Goal: Task Accomplishment & Management: Complete application form

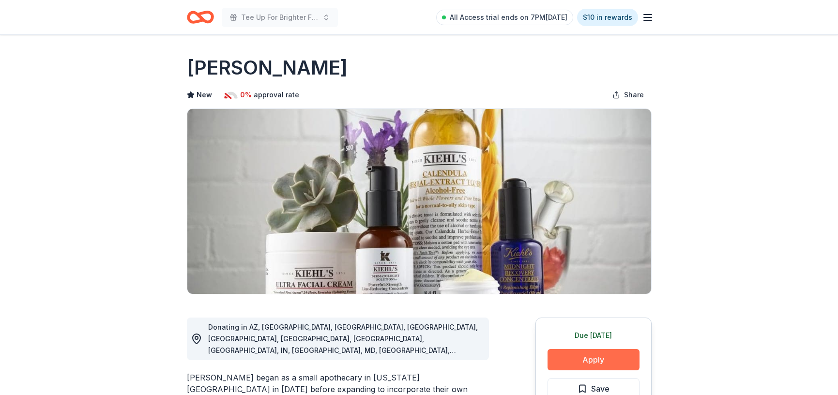
click at [605, 352] on button "Apply" at bounding box center [594, 359] width 92 height 21
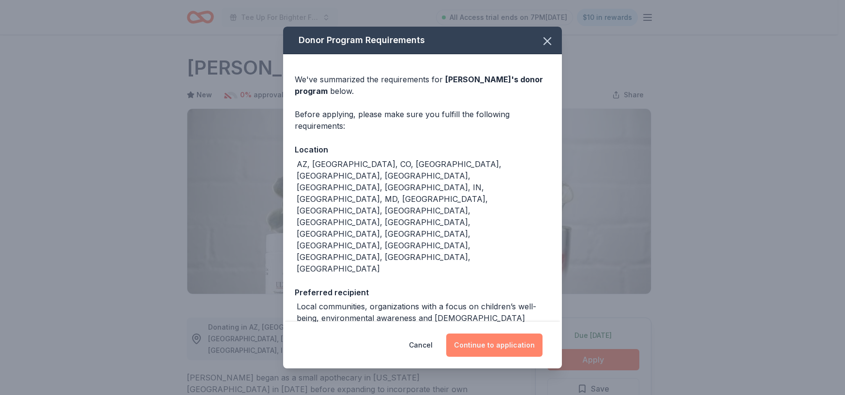
click at [535, 334] on button "Continue to application" at bounding box center [494, 345] width 96 height 23
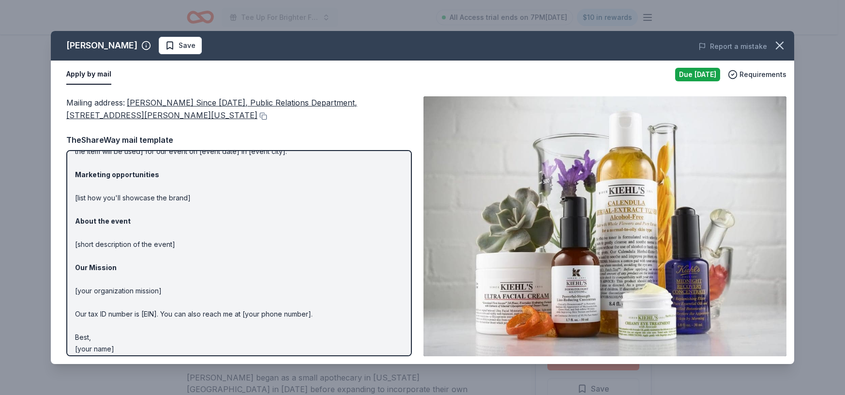
scroll to position [55, 0]
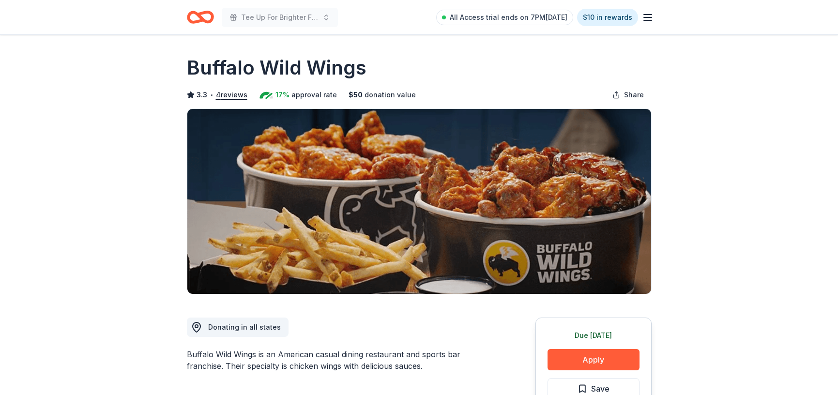
click at [603, 357] on button "Apply" at bounding box center [594, 359] width 92 height 21
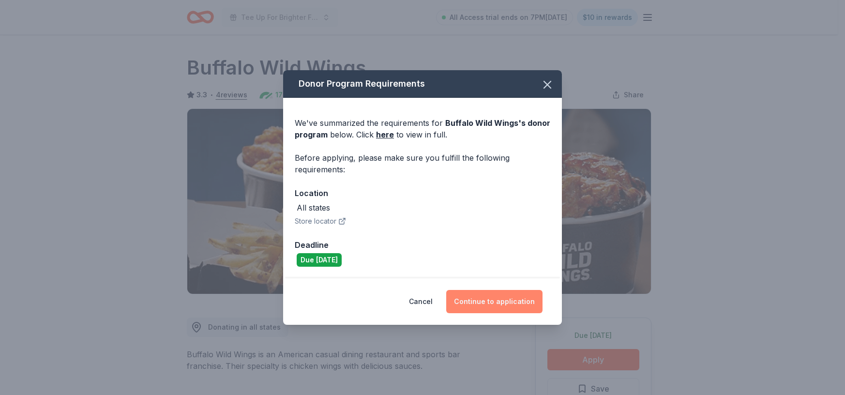
click at [519, 306] on button "Continue to application" at bounding box center [494, 301] width 96 height 23
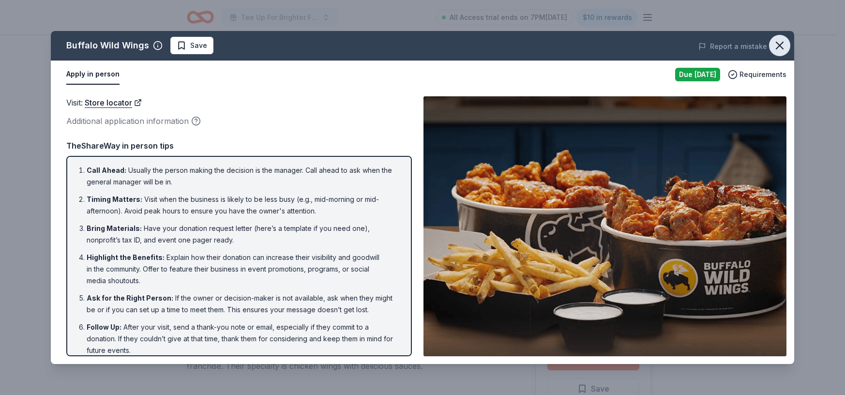
click at [783, 46] on icon "button" at bounding box center [780, 46] width 14 height 14
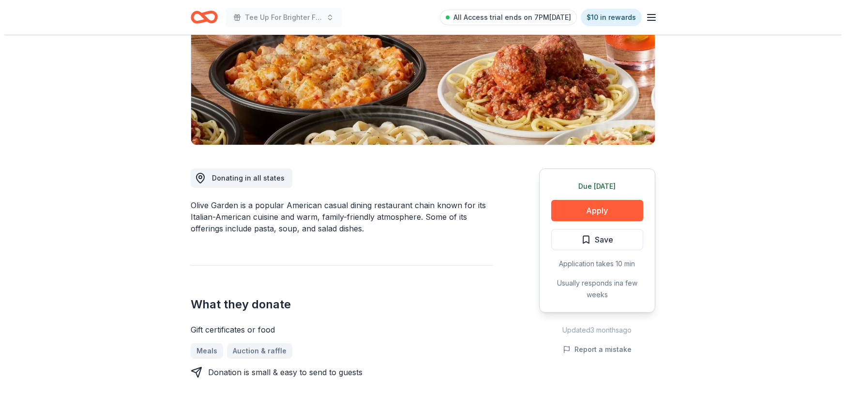
scroll to position [198, 0]
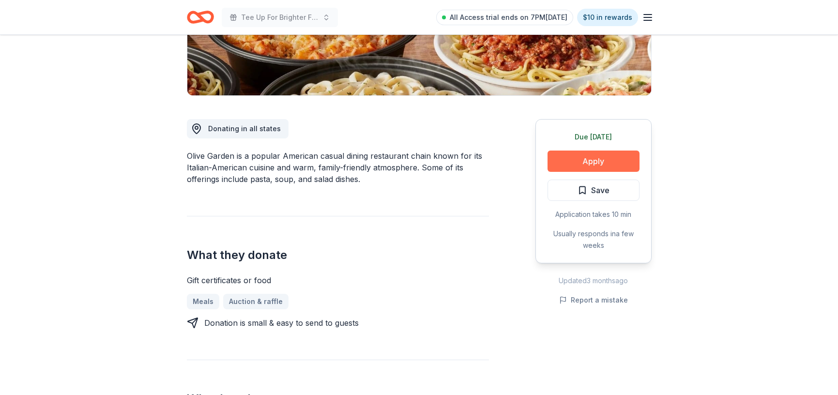
click at [569, 167] on button "Apply" at bounding box center [594, 161] width 92 height 21
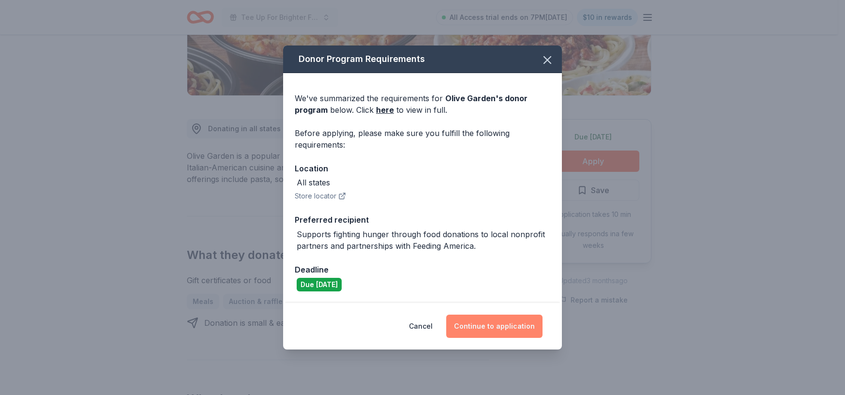
click at [510, 327] on button "Continue to application" at bounding box center [494, 326] width 96 height 23
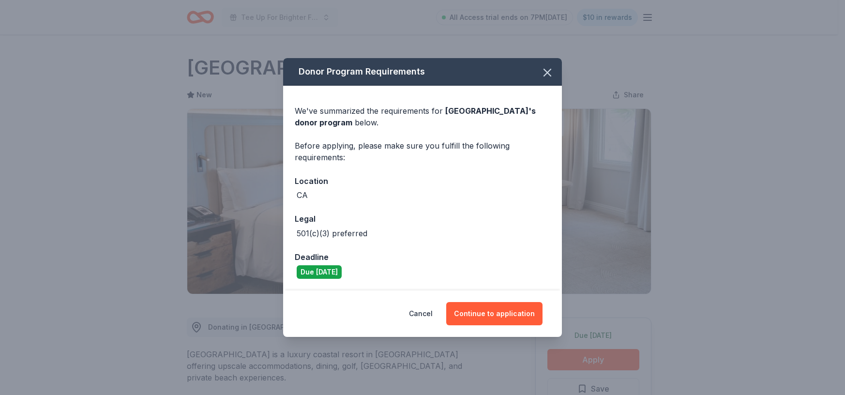
scroll to position [228, 0]
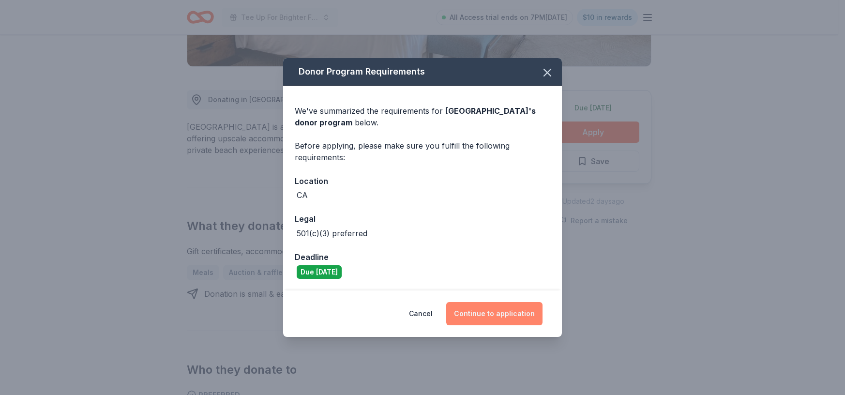
click at [505, 310] on button "Continue to application" at bounding box center [494, 313] width 96 height 23
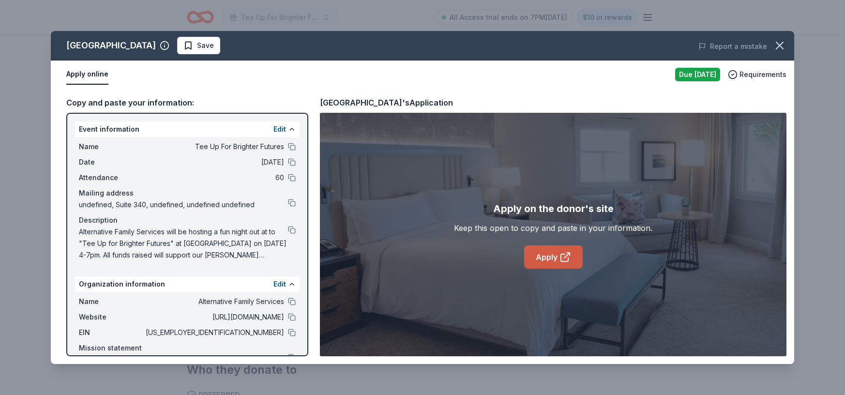
click at [571, 257] on icon at bounding box center [566, 257] width 12 height 12
click at [214, 51] on span "Save" at bounding box center [205, 46] width 17 height 12
click at [320, 58] on div "Waldorf Astoria Monarch Beach Resort & Club Saved Report a mistake" at bounding box center [423, 46] width 744 height 30
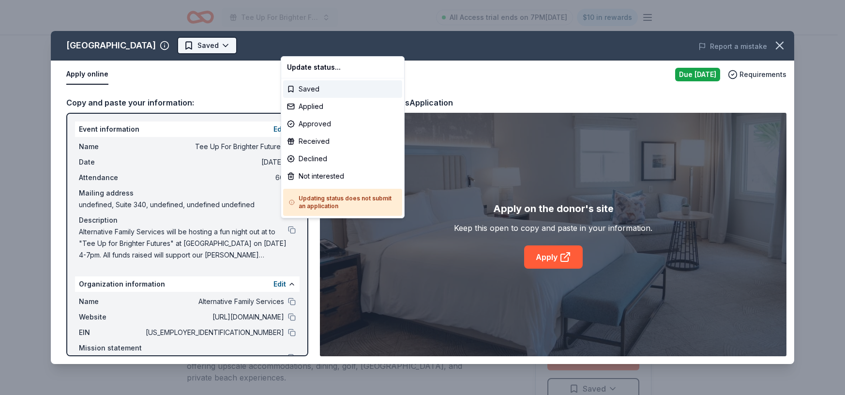
click at [326, 46] on html "Tee Up For Brighter Futures All Access trial ends on 7PM, 9/22 $10 in rewards D…" at bounding box center [422, 197] width 845 height 395
click at [320, 105] on div "Applied" at bounding box center [342, 106] width 119 height 17
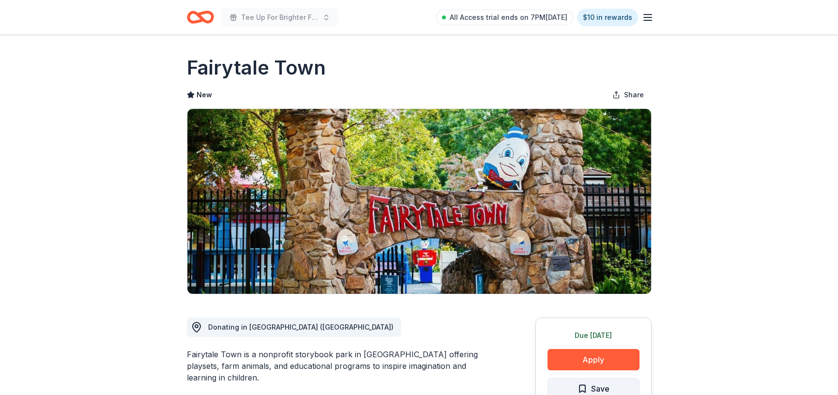
click at [610, 390] on button "Save" at bounding box center [594, 388] width 92 height 21
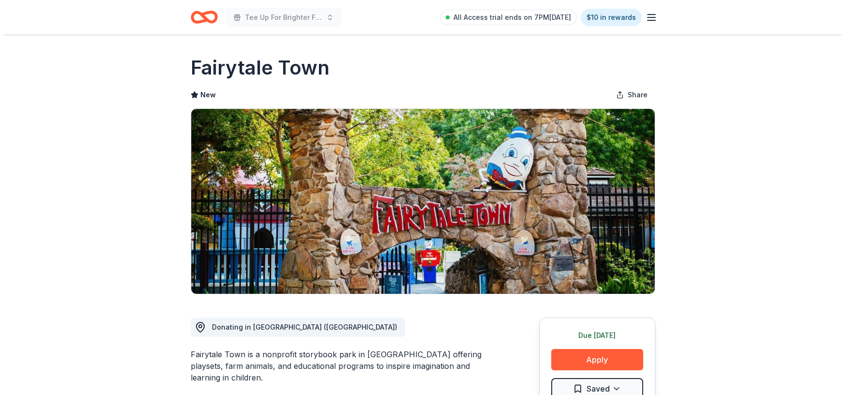
scroll to position [192, 0]
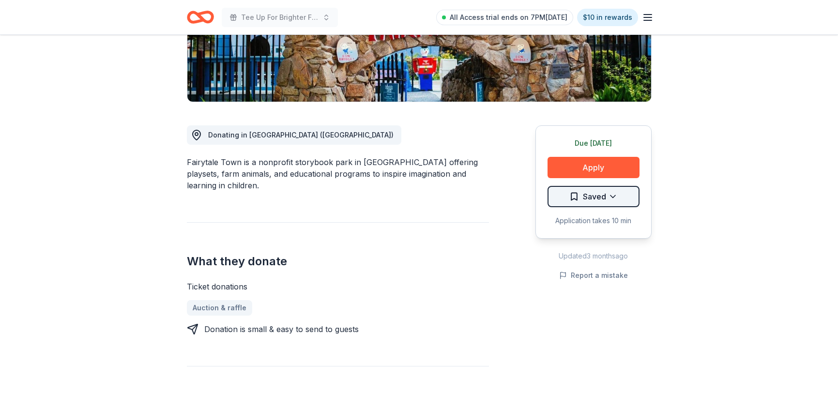
click at [619, 196] on html "Tee Up For Brighter Futures All Access trial ends on 7PM, 9/22 $10 in rewards D…" at bounding box center [419, 5] width 838 height 395
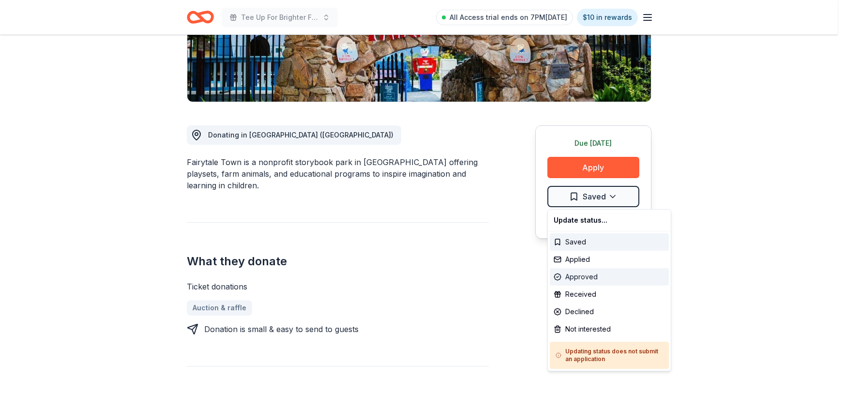
click at [602, 274] on div "Approved" at bounding box center [609, 276] width 119 height 17
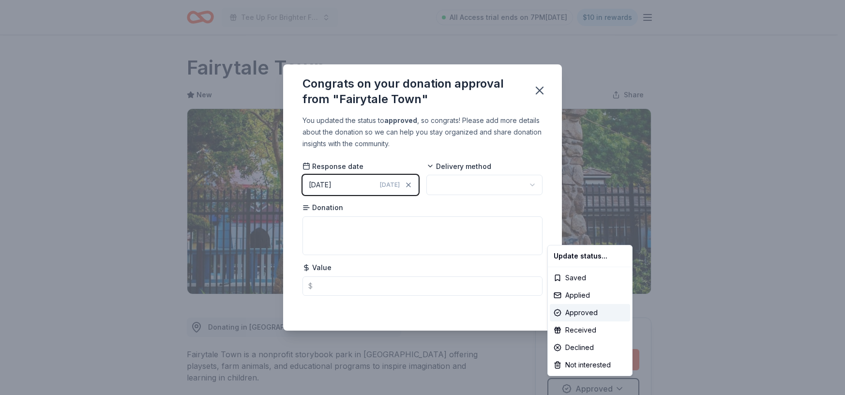
click at [335, 187] on html "Tee Up For Brighter Futures All Access trial ends on 7PM, 9/22 $10 in rewards D…" at bounding box center [422, 197] width 845 height 395
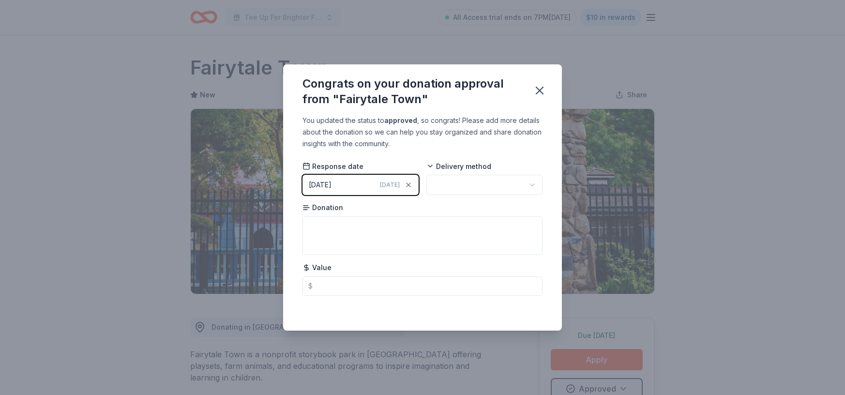
scroll to position [4, 0]
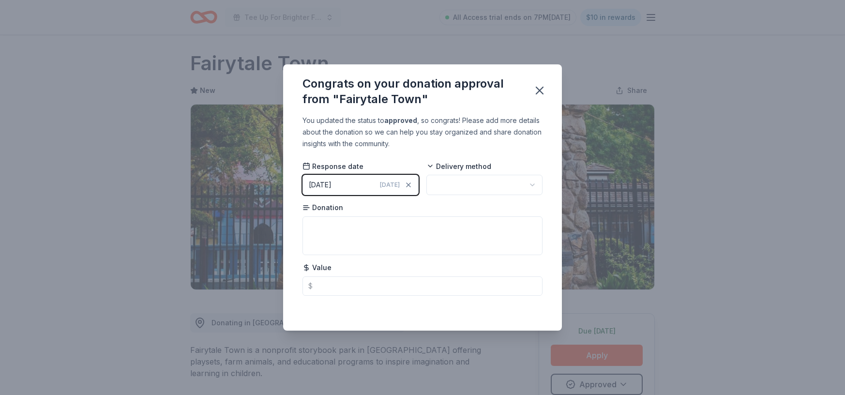
click at [390, 185] on span "[DATE]" at bounding box center [390, 185] width 20 height 8
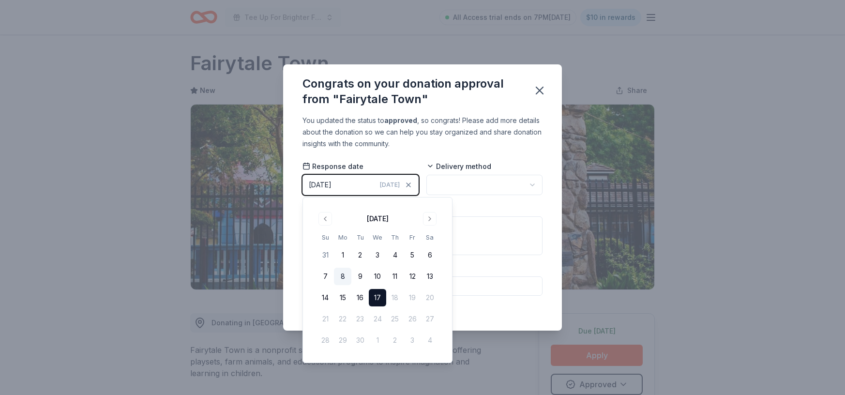
click at [345, 275] on button "8" at bounding box center [342, 276] width 17 height 17
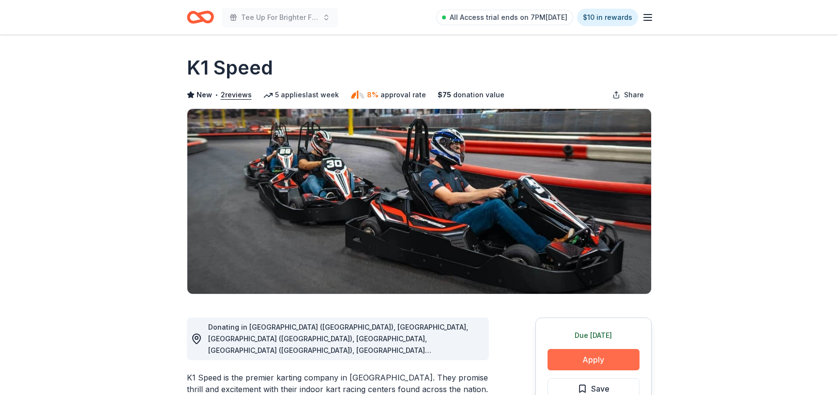
click at [601, 364] on button "Apply" at bounding box center [594, 359] width 92 height 21
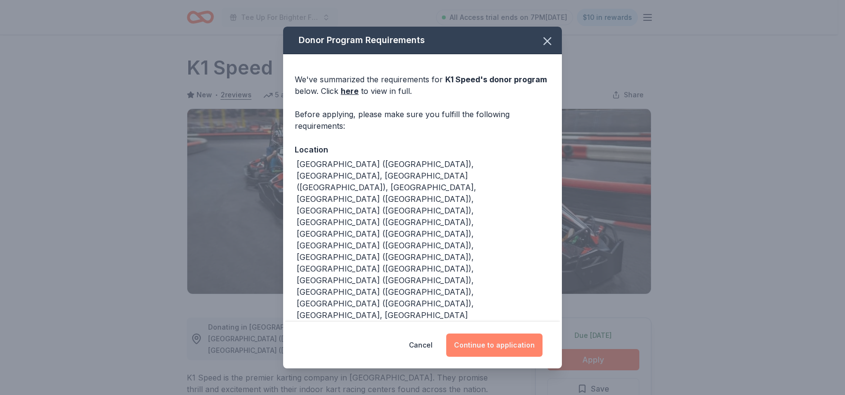
click at [484, 337] on button "Continue to application" at bounding box center [494, 345] width 96 height 23
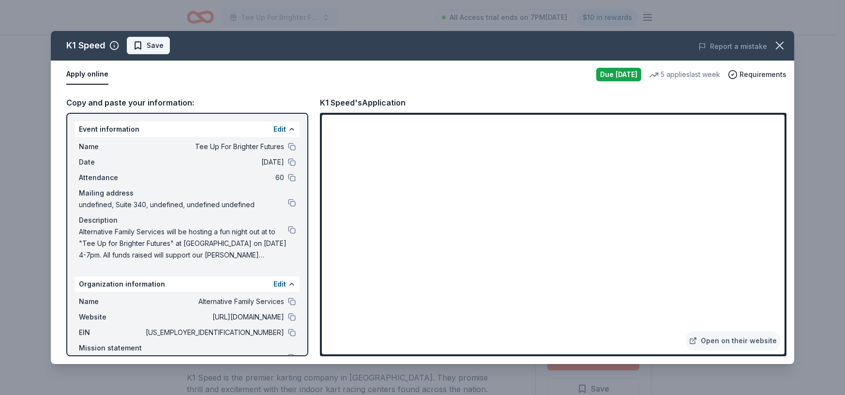
click at [143, 41] on span "Save" at bounding box center [148, 46] width 31 height 12
click at [167, 55] on div "K1 Speed Saved Report a mistake" at bounding box center [423, 46] width 744 height 30
click at [169, 42] on html "Tee Up For Brighter Futures All Access trial ends on 7PM[DATE] $10 in rewards D…" at bounding box center [422, 197] width 845 height 395
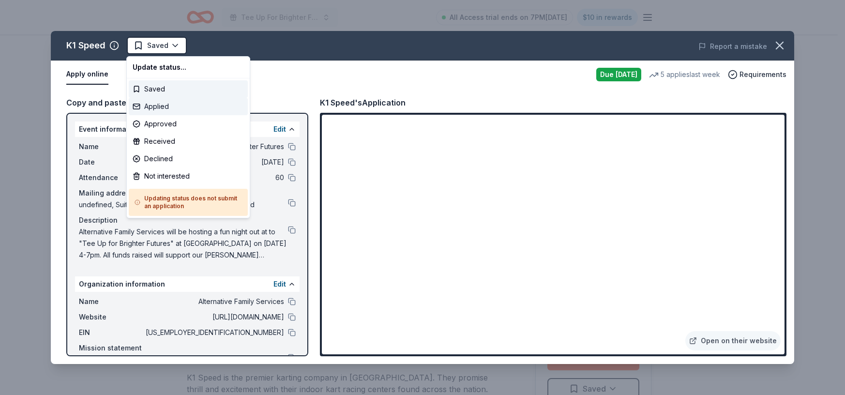
click at [172, 101] on div "Applied" at bounding box center [188, 106] width 119 height 17
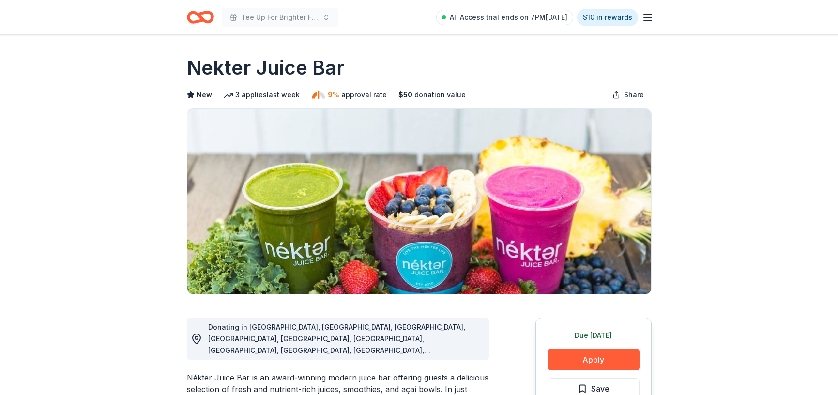
click at [195, 15] on icon "Home" at bounding box center [200, 17] width 27 height 23
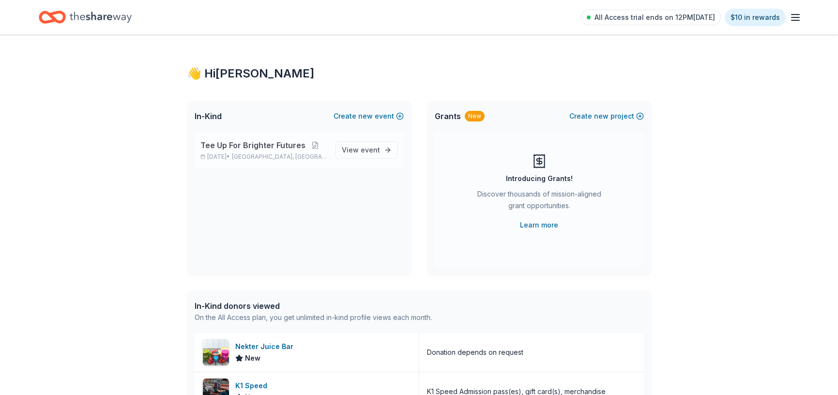
click at [290, 148] on span "Tee Up For Brighter Futures" at bounding box center [252, 145] width 105 height 12
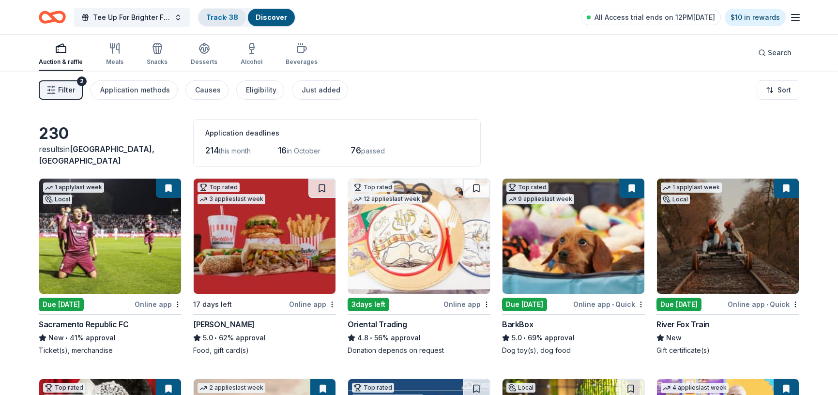
click at [230, 21] on div "Track · 38" at bounding box center [221, 17] width 47 height 17
click at [222, 16] on link "Track · 38" at bounding box center [222, 17] width 32 height 8
click at [231, 15] on link "Track · 38" at bounding box center [222, 17] width 32 height 8
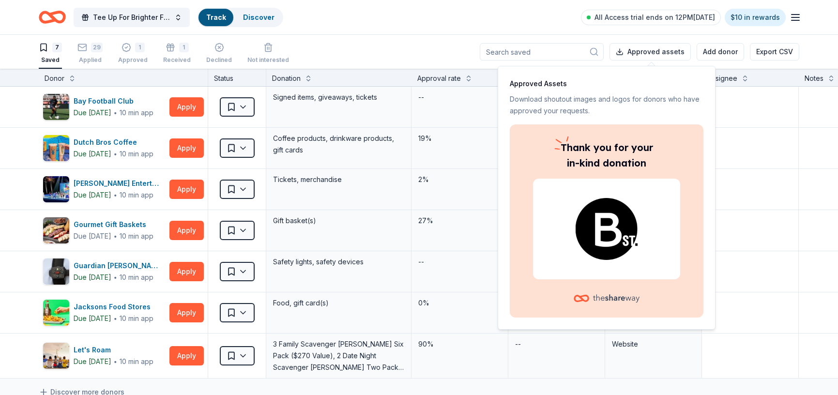
scroll to position [0, 0]
click at [95, 54] on div "29 Applied" at bounding box center [89, 52] width 25 height 21
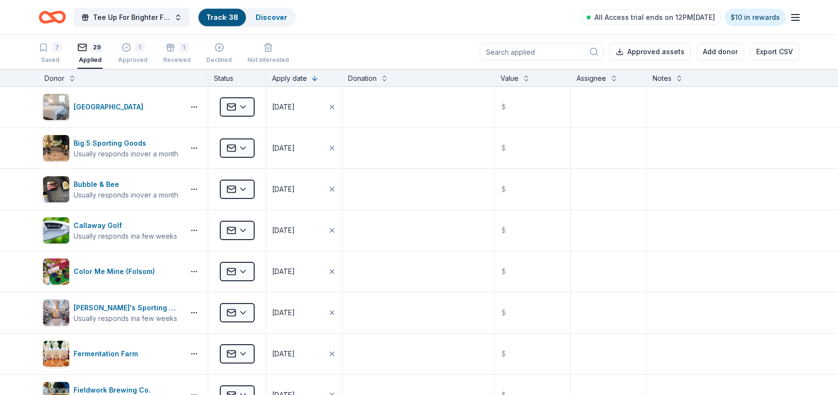
click at [549, 46] on input at bounding box center [542, 51] width 124 height 17
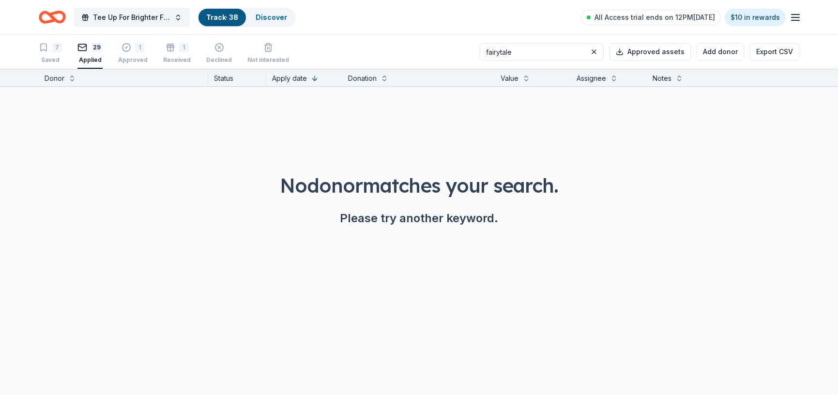
type input "fairytale"
click at [59, 56] on div "7 Saved" at bounding box center [50, 53] width 23 height 21
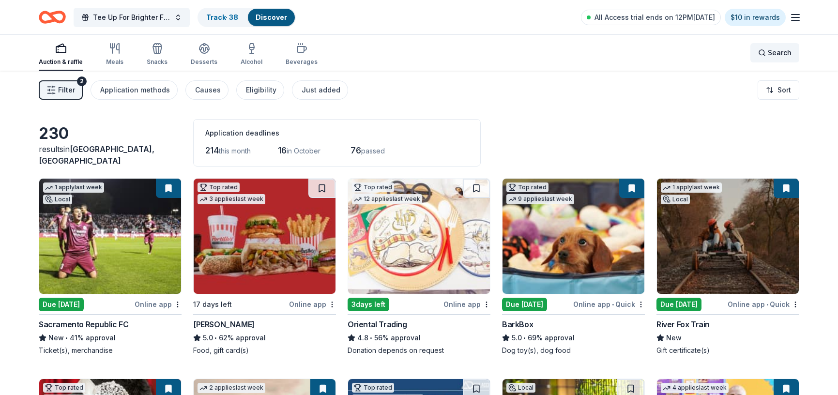
click at [761, 52] on div "Search" at bounding box center [774, 53] width 33 height 12
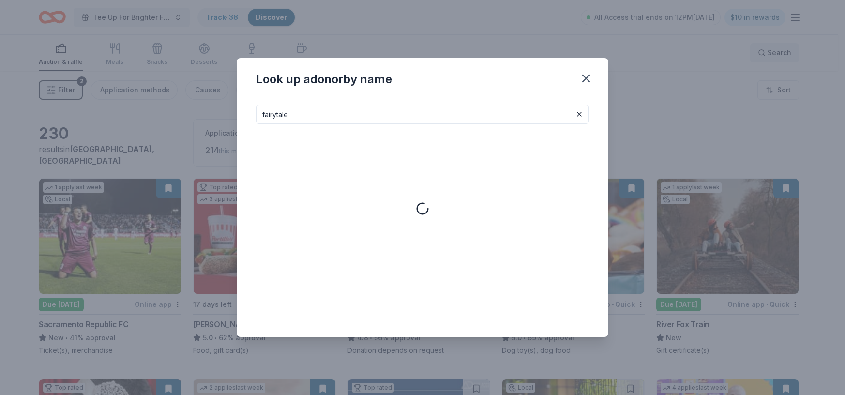
type input "fairytale"
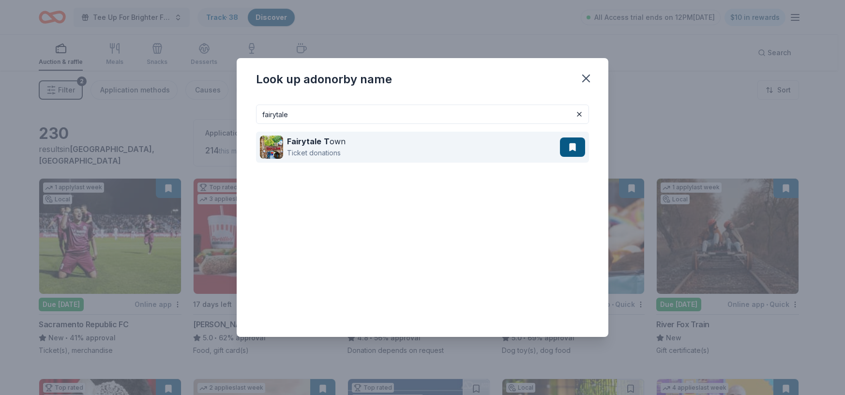
click at [354, 156] on div "Fairytale T own Ticket donations" at bounding box center [410, 147] width 300 height 31
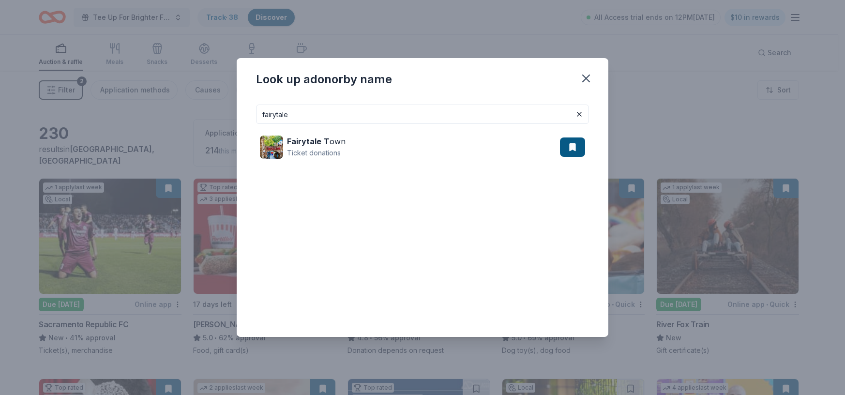
drag, startPoint x: 588, startPoint y: 79, endPoint x: 572, endPoint y: 89, distance: 18.7
click at [588, 79] on icon "button" at bounding box center [587, 79] width 14 height 14
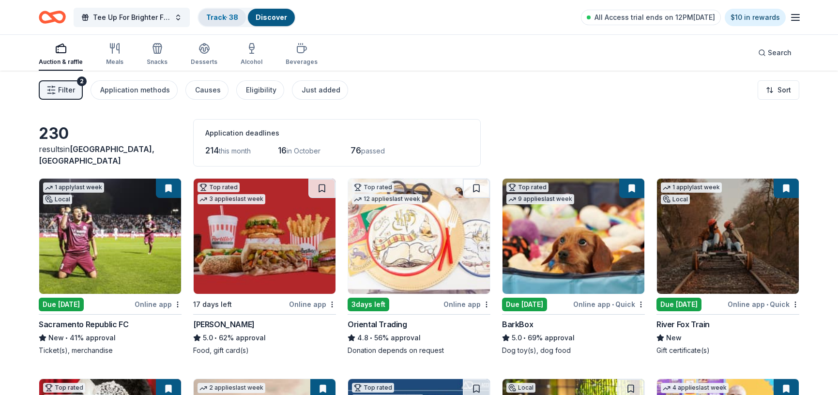
click at [228, 19] on link "Track · 38" at bounding box center [222, 17] width 32 height 8
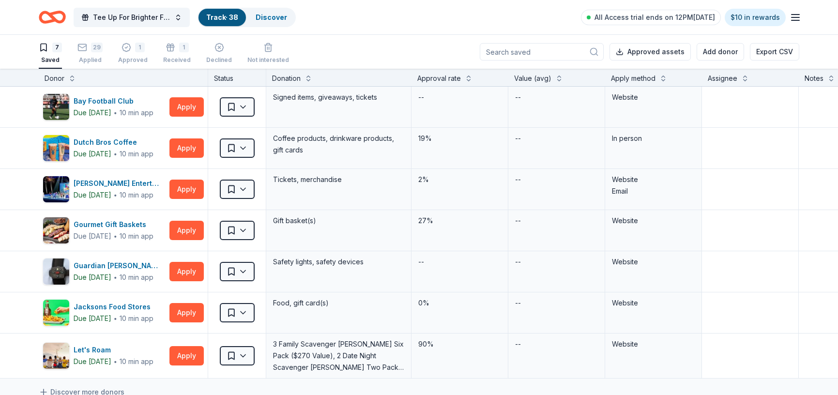
scroll to position [0, 0]
click at [138, 50] on div "1" at bounding box center [140, 47] width 10 height 10
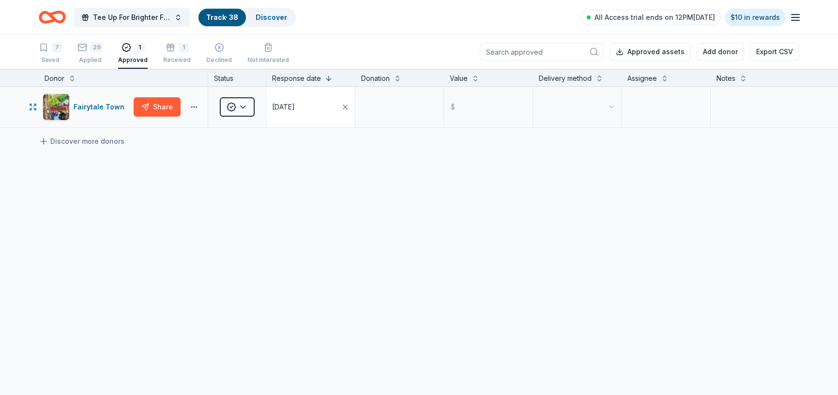
click at [294, 104] on div "09/17/2025" at bounding box center [283, 107] width 23 height 12
click at [311, 208] on button "8" at bounding box center [306, 208] width 17 height 17
click at [375, 111] on textarea at bounding box center [399, 107] width 87 height 39
click at [496, 102] on input "text" at bounding box center [488, 107] width 87 height 39
click at [581, 107] on html "<1% Tee Up For Brighter Futures Track · 38 Discover All Access trial ends on 12…" at bounding box center [422, 197] width 845 height 395
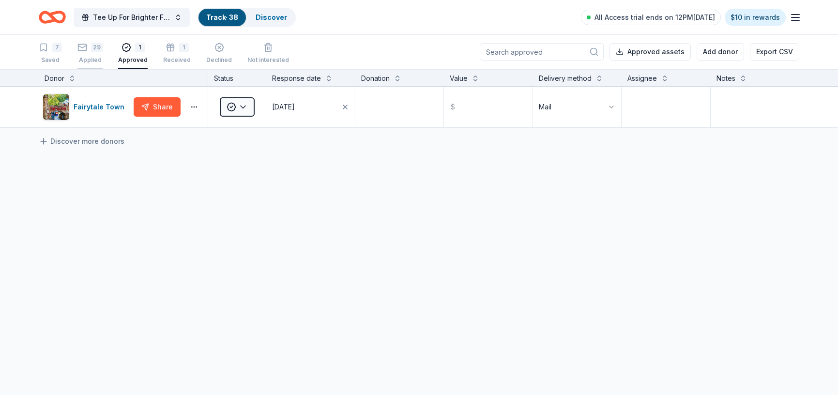
click at [86, 49] on icon "button" at bounding box center [82, 48] width 10 height 10
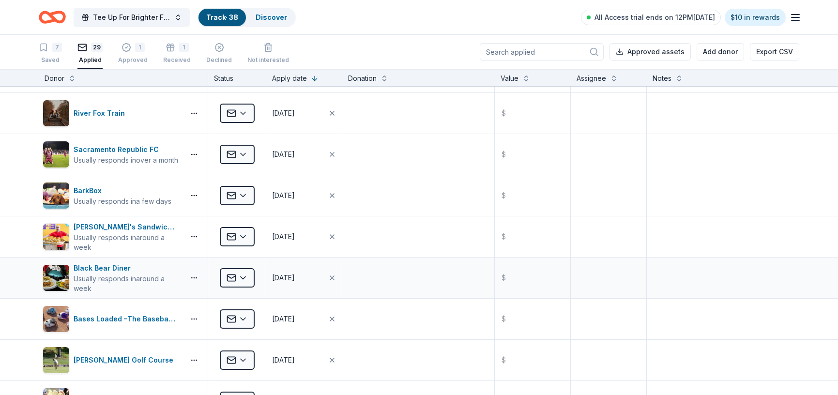
scroll to position [655, 0]
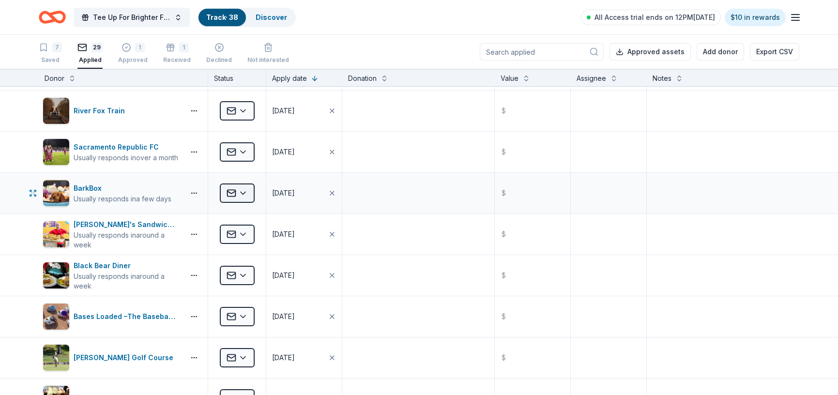
click at [247, 191] on html "<1% Tee Up For Brighter Futures Track · 38 Discover All Access trial ends on 12…" at bounding box center [419, 197] width 838 height 395
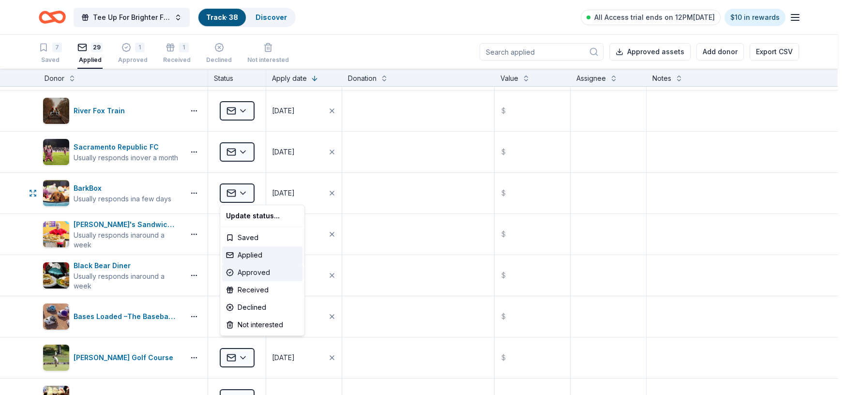
click at [256, 276] on div "Approved" at bounding box center [262, 272] width 80 height 17
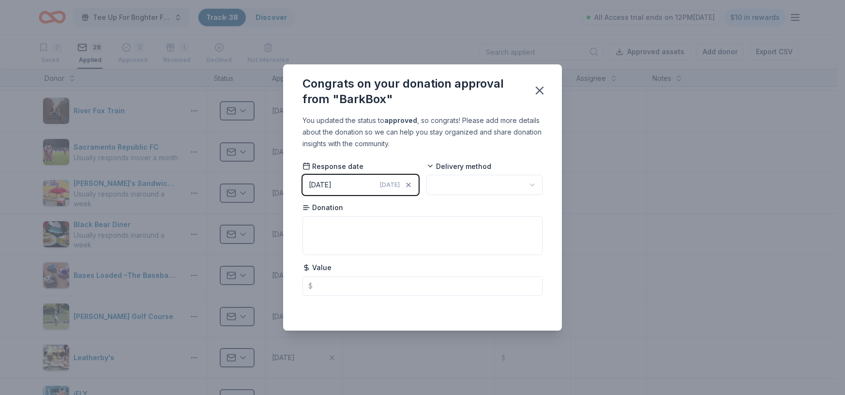
click at [435, 186] on html "<1% Tee Up For Brighter Futures Track · 38 Discover All Access trial ends on 12…" at bounding box center [422, 197] width 845 height 395
click at [382, 234] on textarea at bounding box center [423, 235] width 240 height 39
type textarea "1-month Barkbox Certificate"
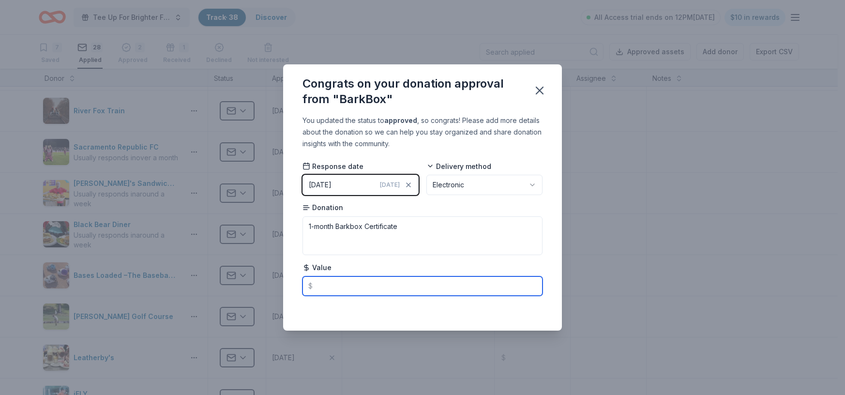
click at [378, 291] on input "text" at bounding box center [423, 285] width 240 height 19
type input "45.00"
click at [348, 181] on button "09/17/2025 Today" at bounding box center [361, 185] width 116 height 20
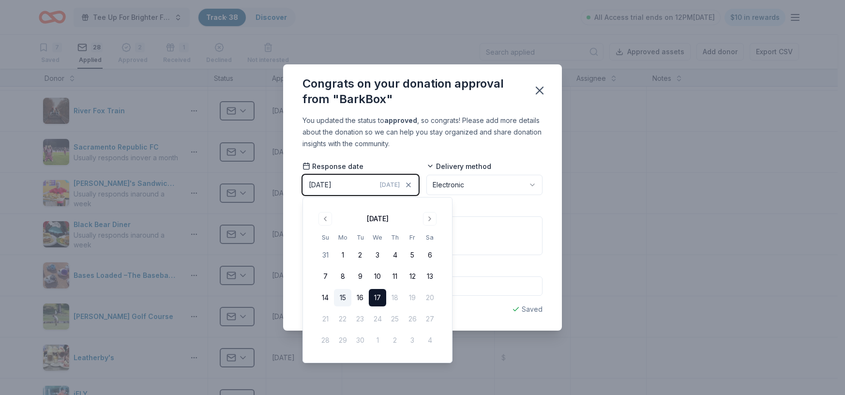
click at [344, 299] on button "15" at bounding box center [342, 297] width 17 height 17
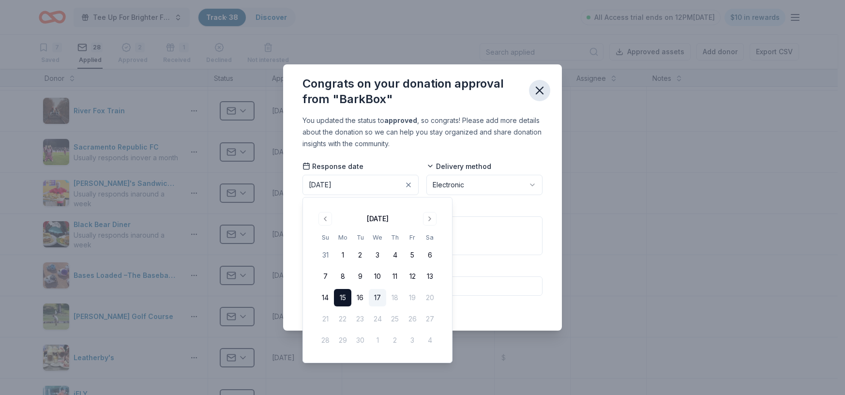
click at [537, 95] on icon "button" at bounding box center [540, 91] width 14 height 14
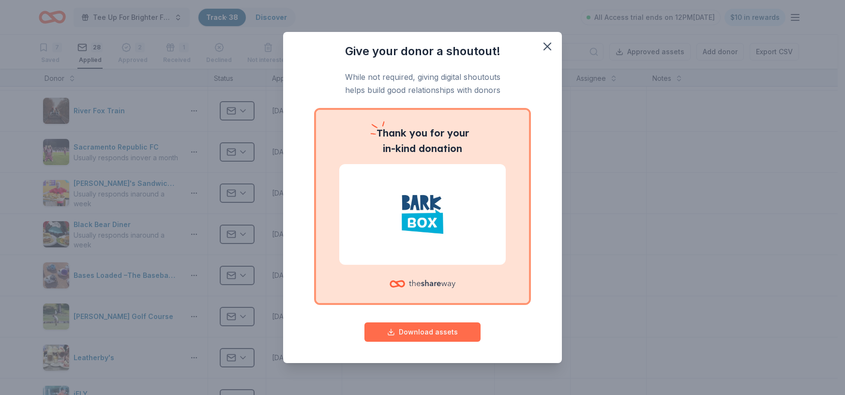
click at [426, 332] on button "Download assets" at bounding box center [423, 331] width 116 height 19
click at [547, 46] on icon "button" at bounding box center [547, 46] width 7 height 7
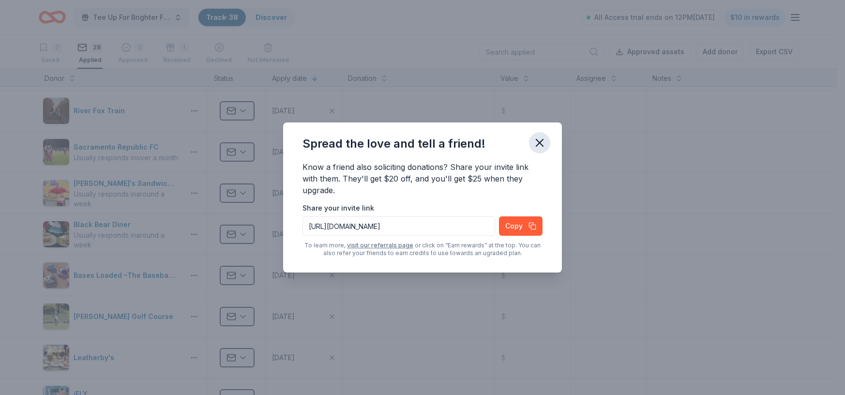
click at [543, 145] on icon "button" at bounding box center [540, 143] width 14 height 14
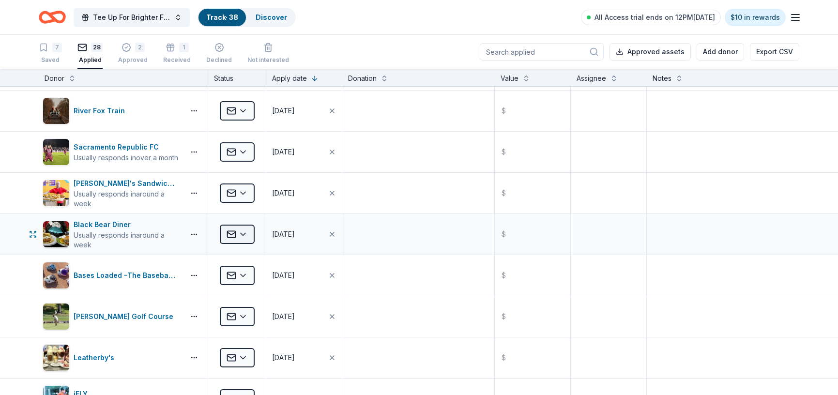
click at [243, 231] on html "<1% Tee Up For Brighter Futures Track · 38 Discover All Access trial ends on 12…" at bounding box center [419, 197] width 838 height 395
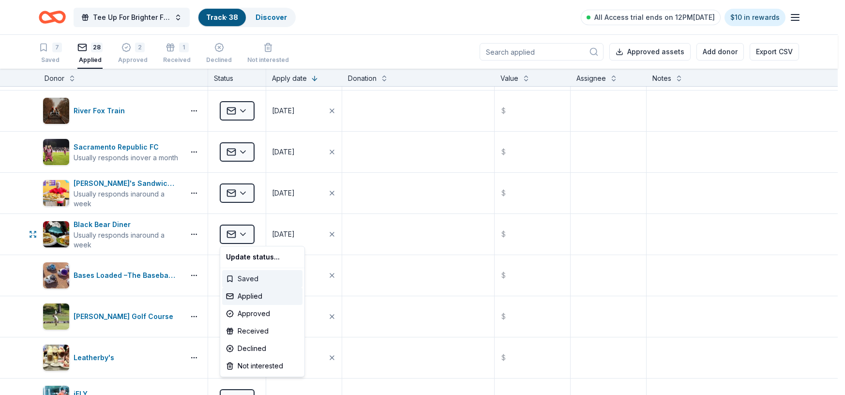
click at [276, 279] on div "Saved" at bounding box center [262, 278] width 80 height 17
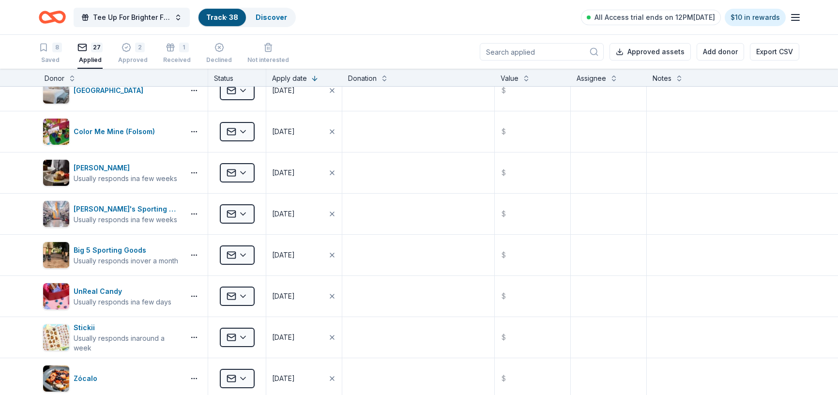
scroll to position [0, 0]
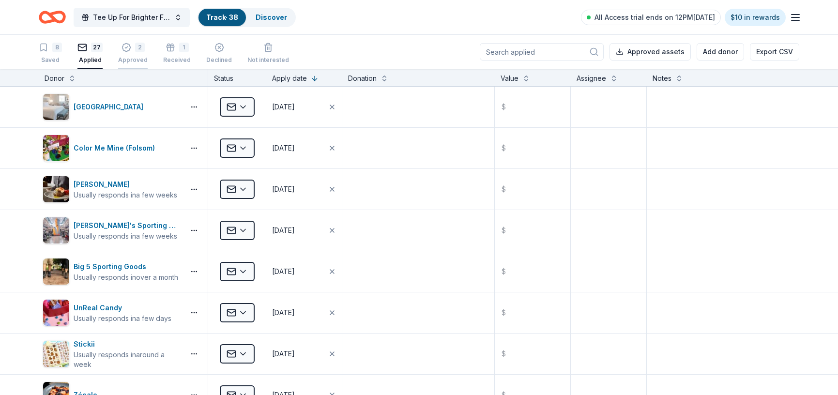
click at [127, 46] on icon "button" at bounding box center [127, 48] width 10 height 10
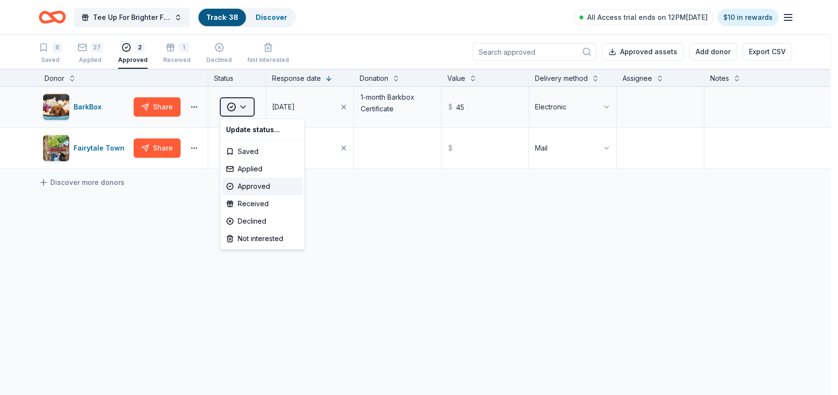
click at [251, 110] on html "<1% Tee Up For Brighter Futures Track · 38 Discover All Access trial ends on 12…" at bounding box center [419, 197] width 838 height 395
click at [259, 202] on div "Received" at bounding box center [262, 203] width 80 height 17
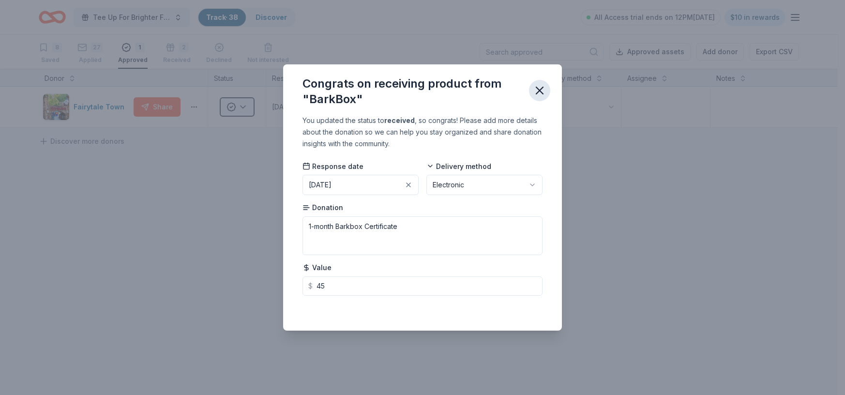
click at [543, 92] on icon "button" at bounding box center [540, 91] width 14 height 14
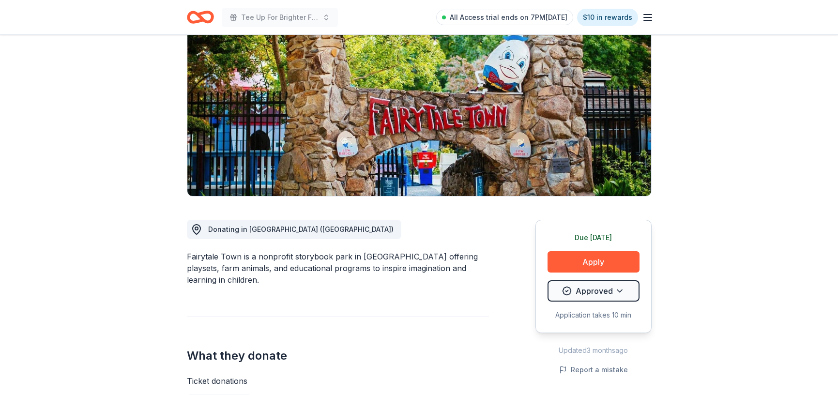
scroll to position [167, 0]
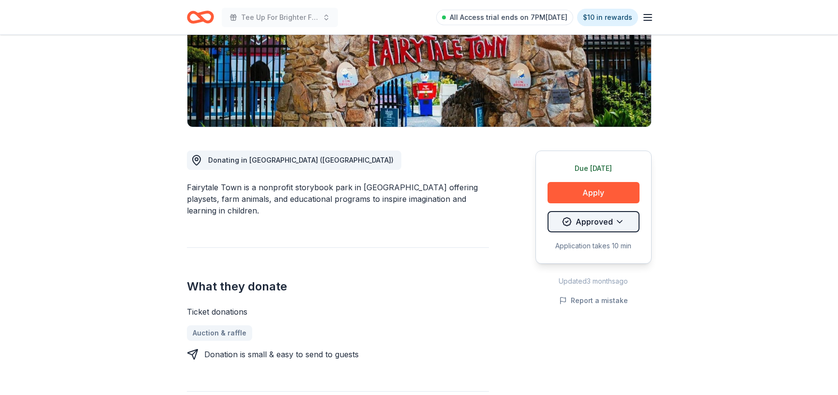
click at [604, 222] on html "Tee Up For Brighter Futures All Access trial ends on 7PM[DATE] $10 in rewards D…" at bounding box center [419, 30] width 838 height 395
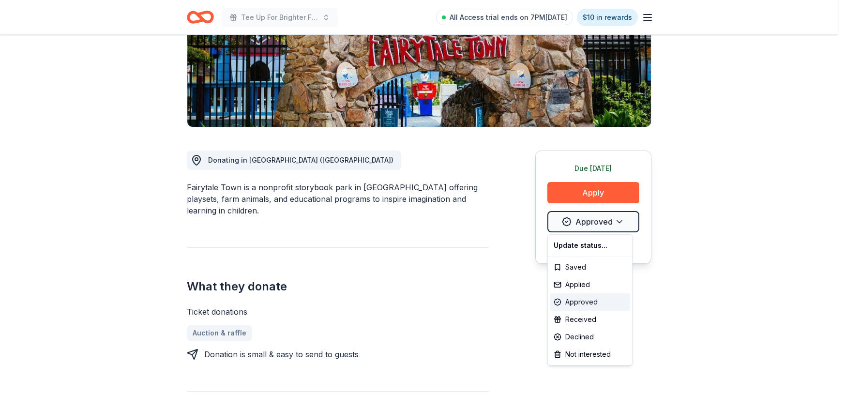
click at [591, 301] on div "Approved" at bounding box center [590, 301] width 80 height 17
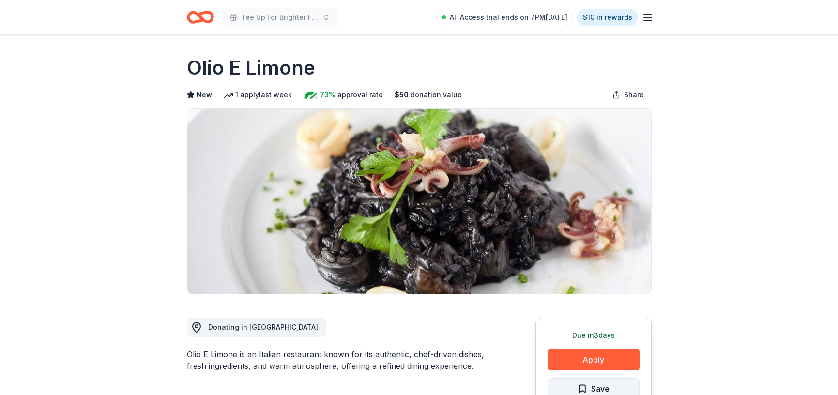
click at [620, 386] on button "Save" at bounding box center [594, 388] width 92 height 21
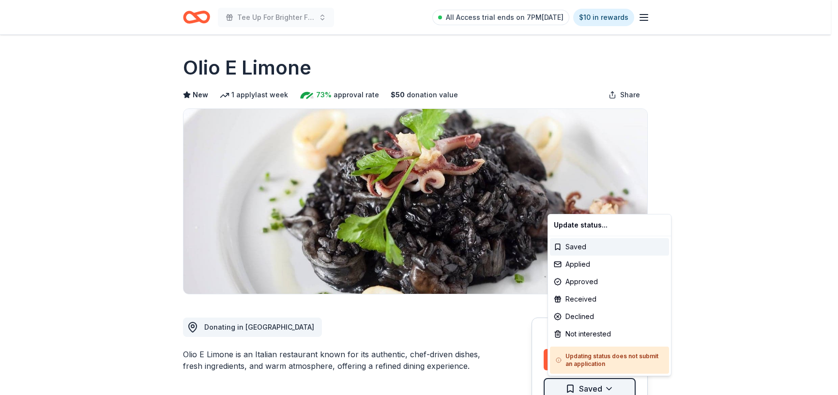
click at [591, 389] on html "Tee Up For Brighter Futures All Access trial ends on 7PM, 9/22 $10 in rewards D…" at bounding box center [419, 197] width 838 height 395
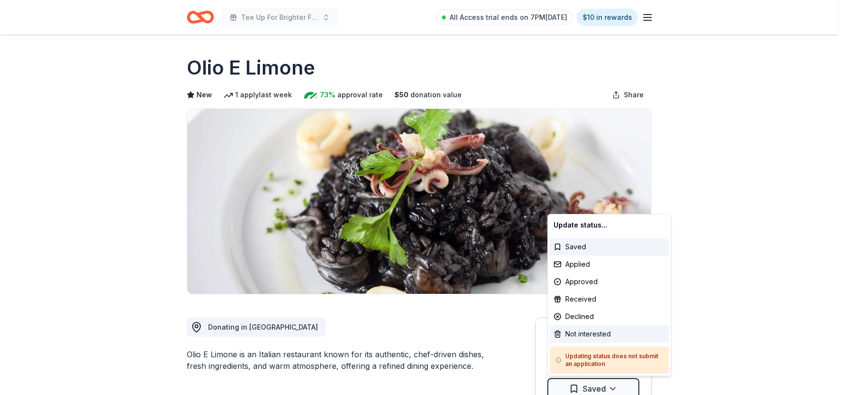
click at [604, 333] on div "Not interested" at bounding box center [609, 333] width 119 height 17
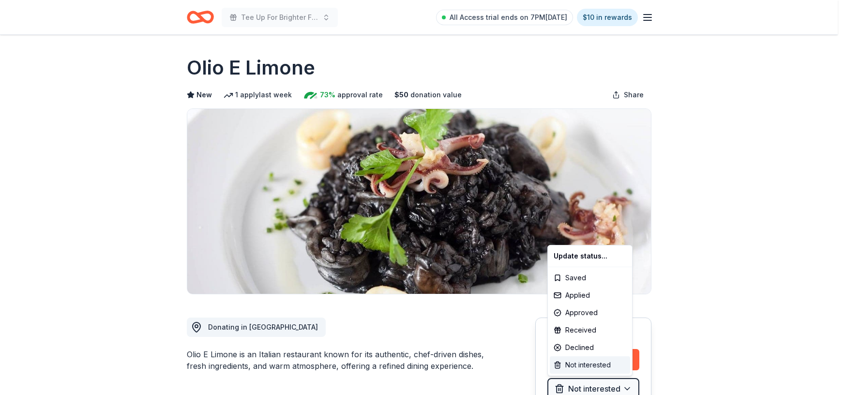
click at [594, 369] on div "Not interested" at bounding box center [590, 364] width 80 height 17
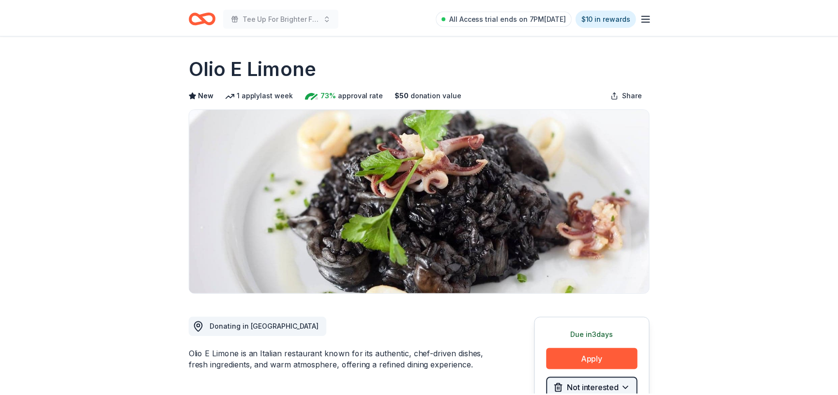
scroll to position [4, 0]
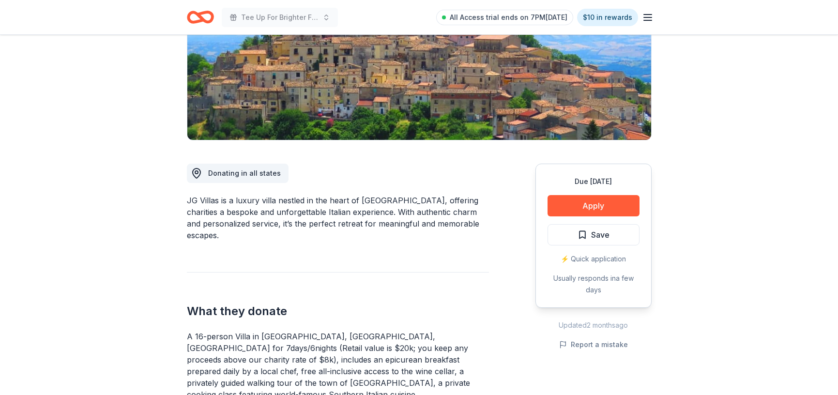
scroll to position [156, 0]
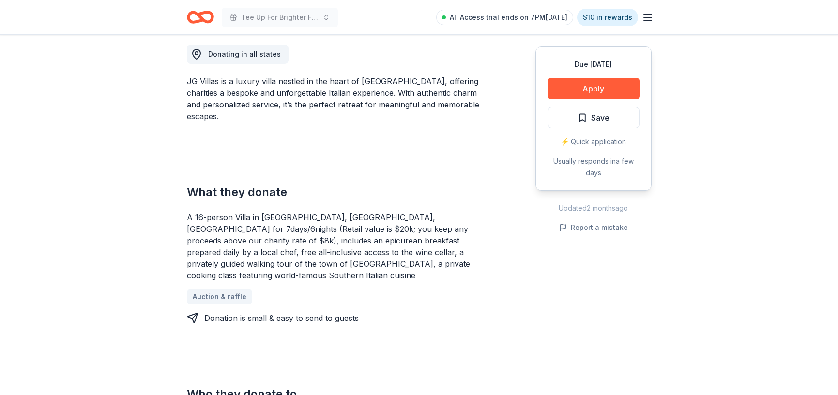
scroll to position [275, 0]
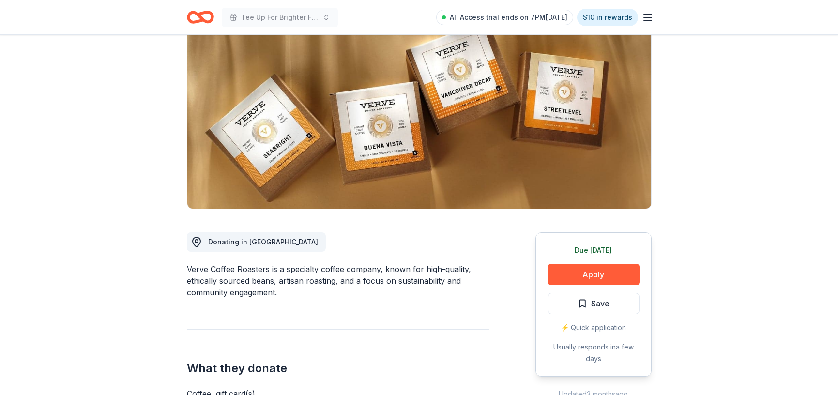
scroll to position [87, 0]
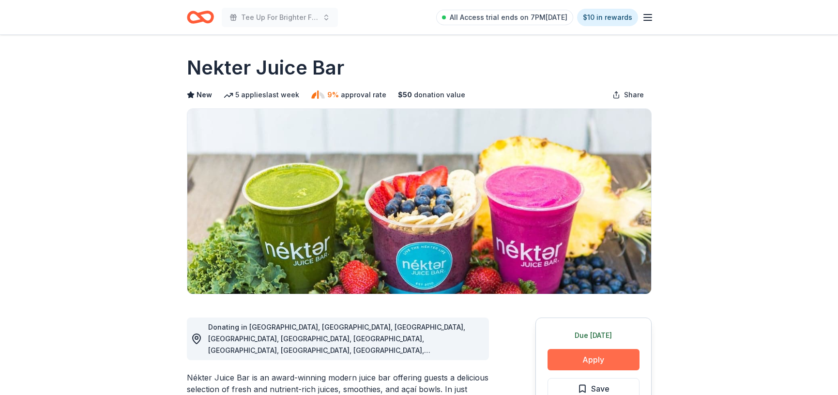
click at [621, 361] on button "Apply" at bounding box center [594, 359] width 92 height 21
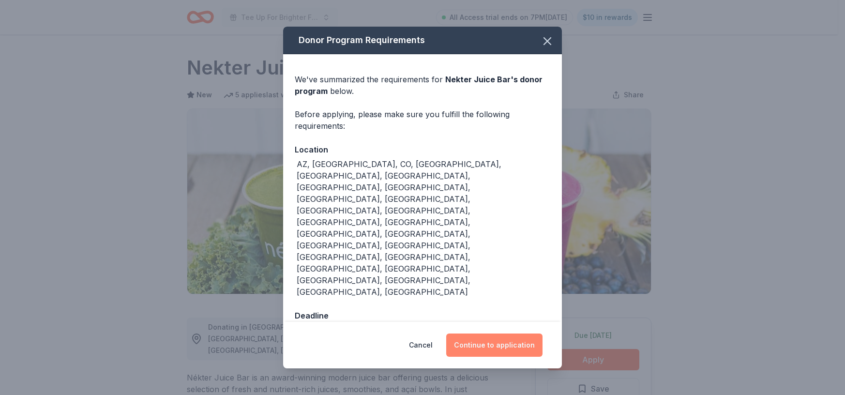
click at [529, 334] on button "Continue to application" at bounding box center [494, 345] width 96 height 23
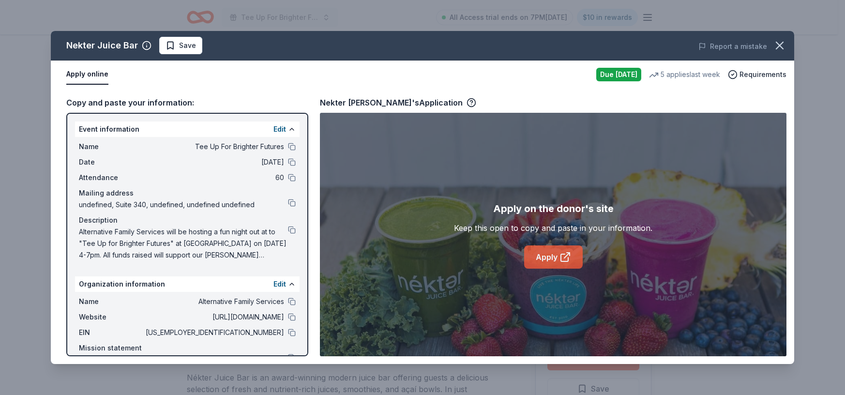
click at [540, 258] on link "Apply" at bounding box center [553, 256] width 59 height 23
